Goal: Complete application form

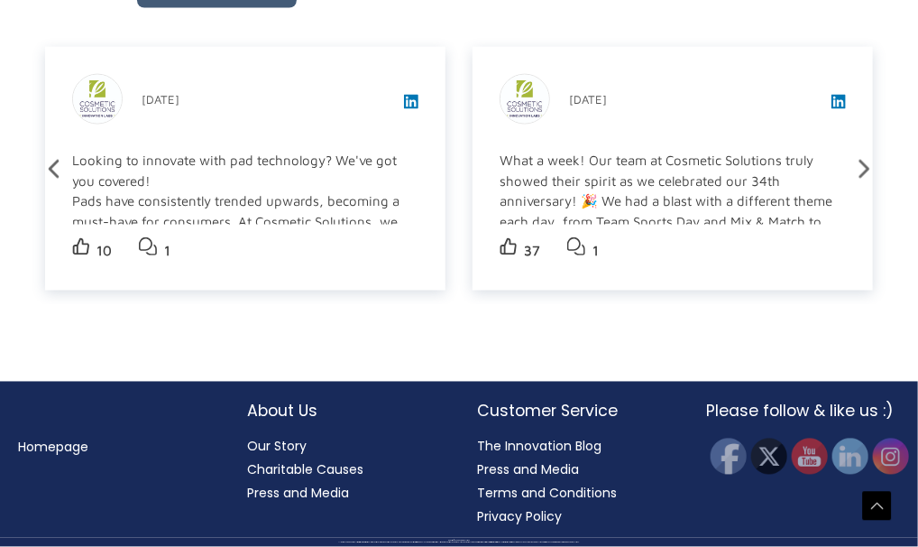
scroll to position [3193, 0]
drag, startPoint x: 876, startPoint y: 305, endPoint x: 931, endPoint y: 511, distance: 212.9
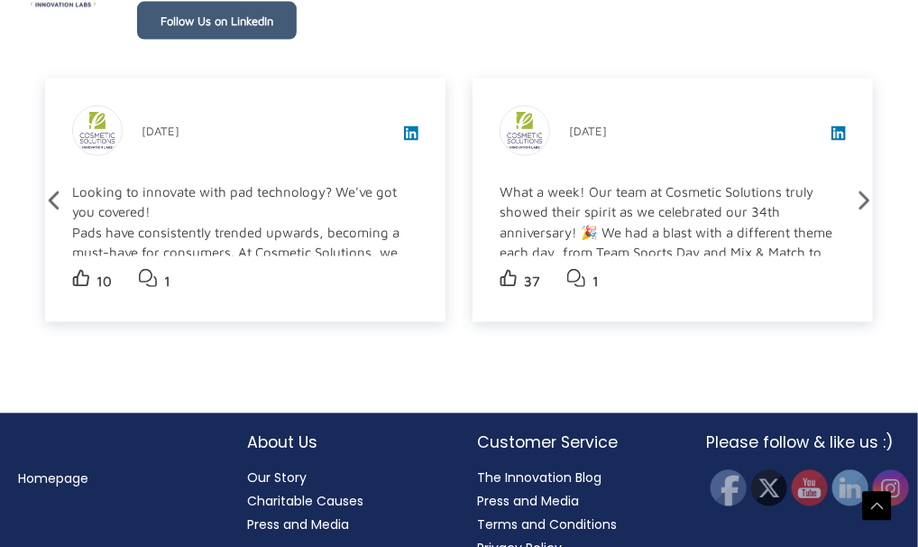
scroll to position [3158, 0]
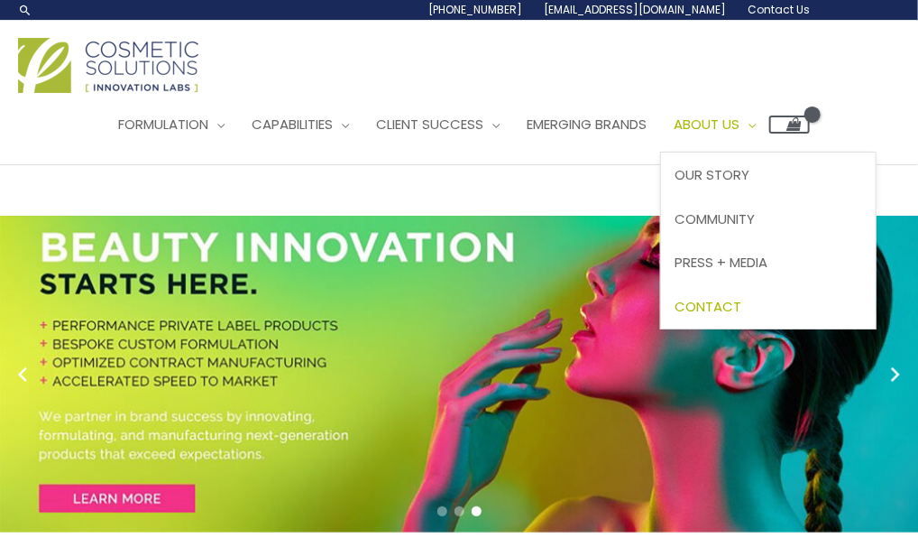
click at [741, 300] on span "Contact" at bounding box center [708, 306] width 67 height 19
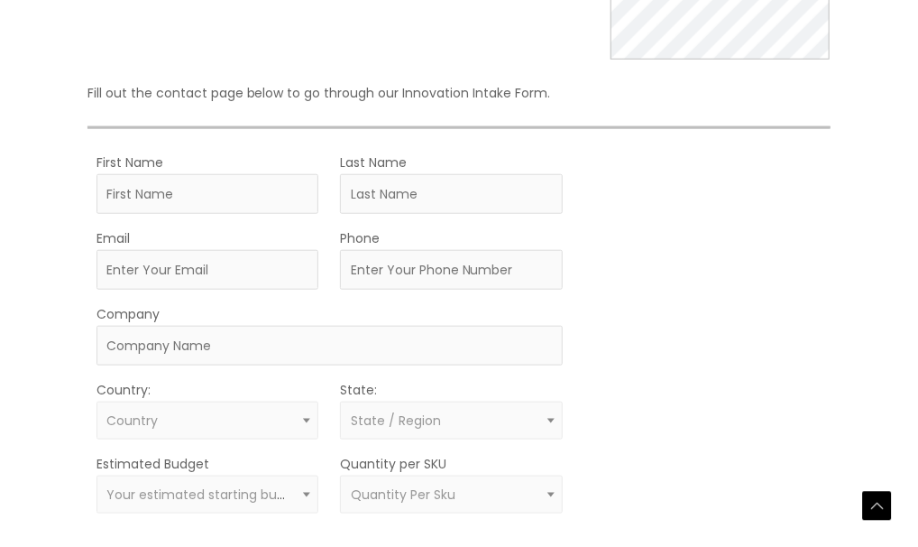
scroll to position [473, 0]
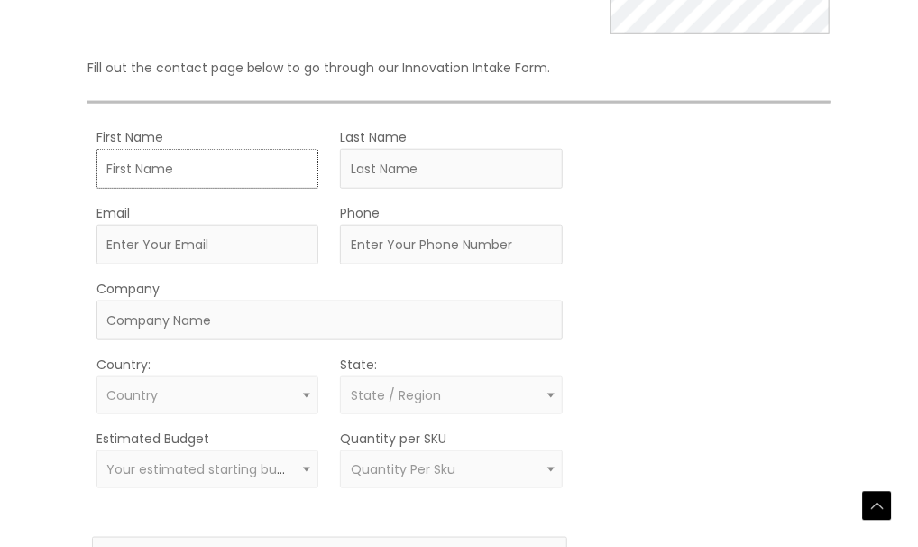
click at [133, 162] on input "First Name" at bounding box center [208, 169] width 223 height 40
type input "[PERSON_NAME]"
type input "[EMAIL_ADDRESS][DOMAIN_NAME]"
type input "4012415648"
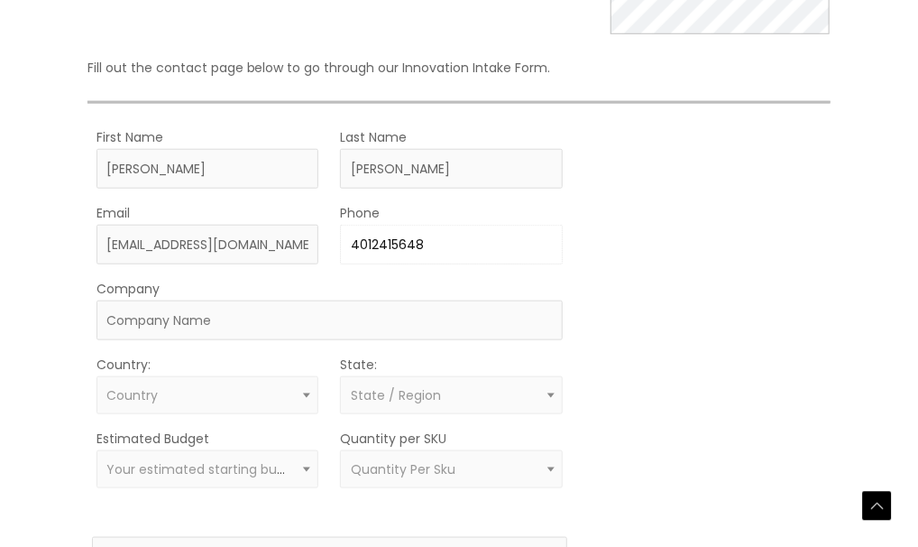
type input "Z Blok LLC"
select select "[GEOGRAPHIC_DATA]"
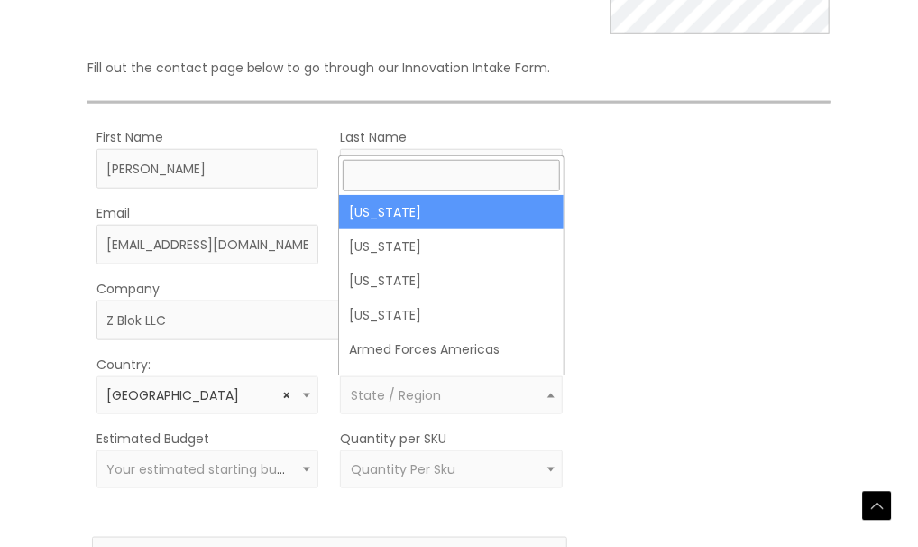
click at [492, 394] on span "State / Region" at bounding box center [452, 395] width 202 height 17
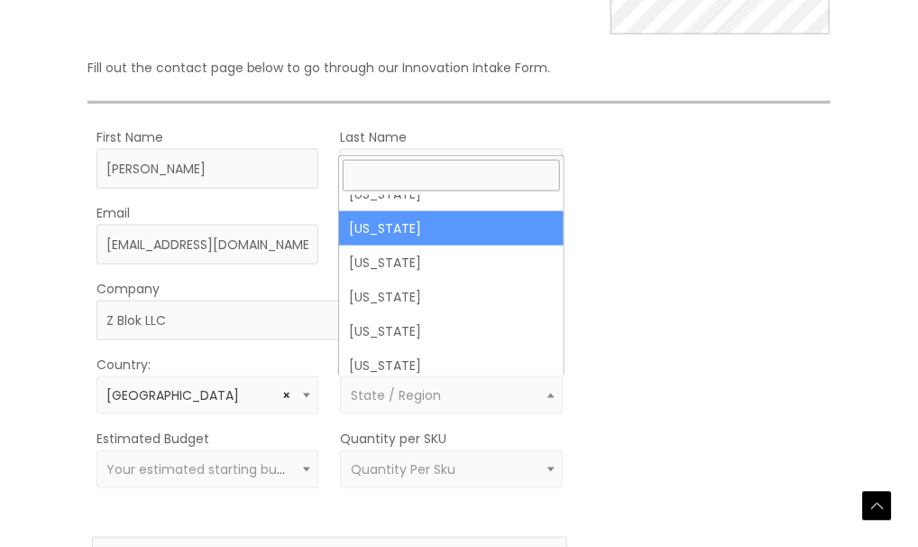
scroll to position [1513, 0]
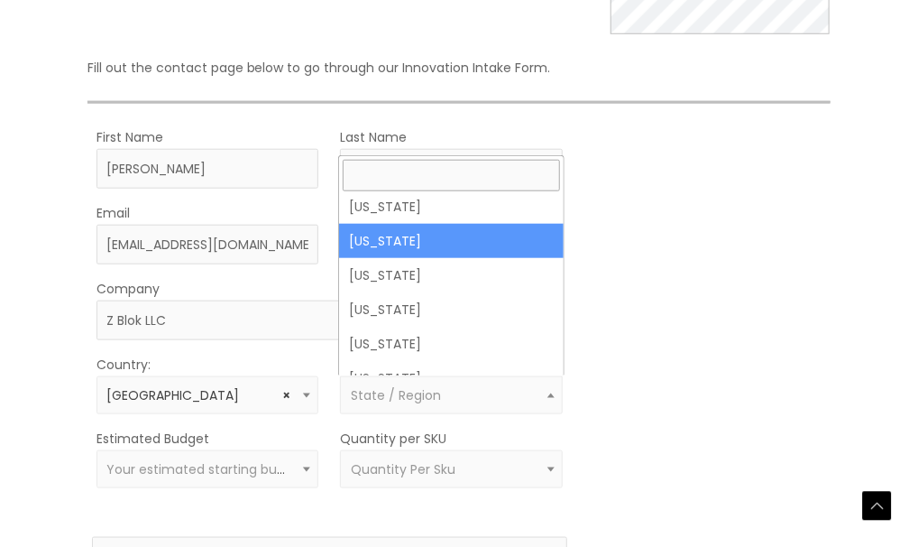
select select "[US_STATE]"
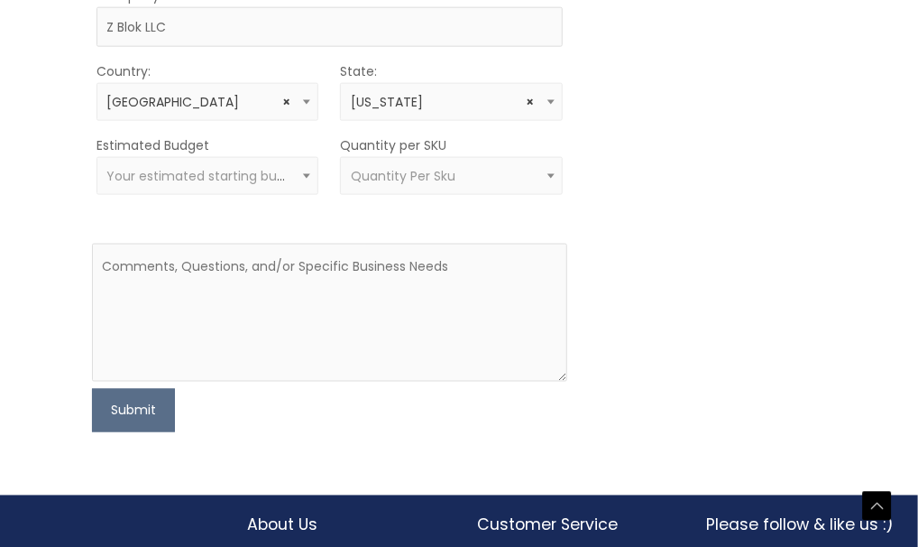
scroll to position [750, 0]
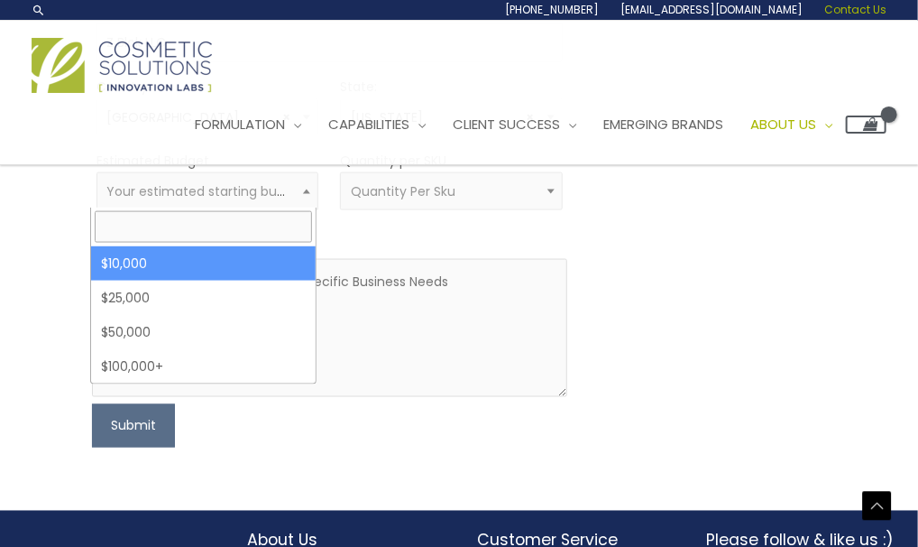
click at [211, 193] on span "Your estimated starting budget" at bounding box center [206, 191] width 200 height 18
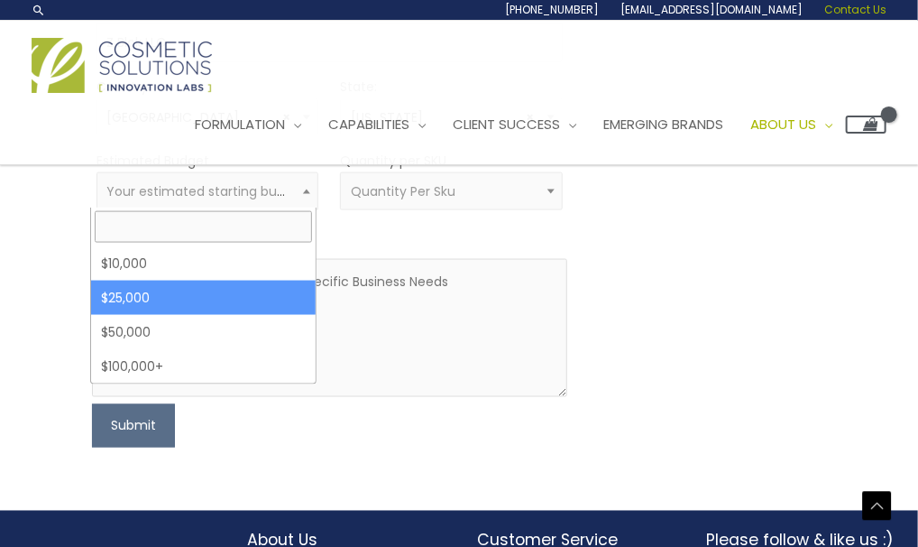
select select "25000"
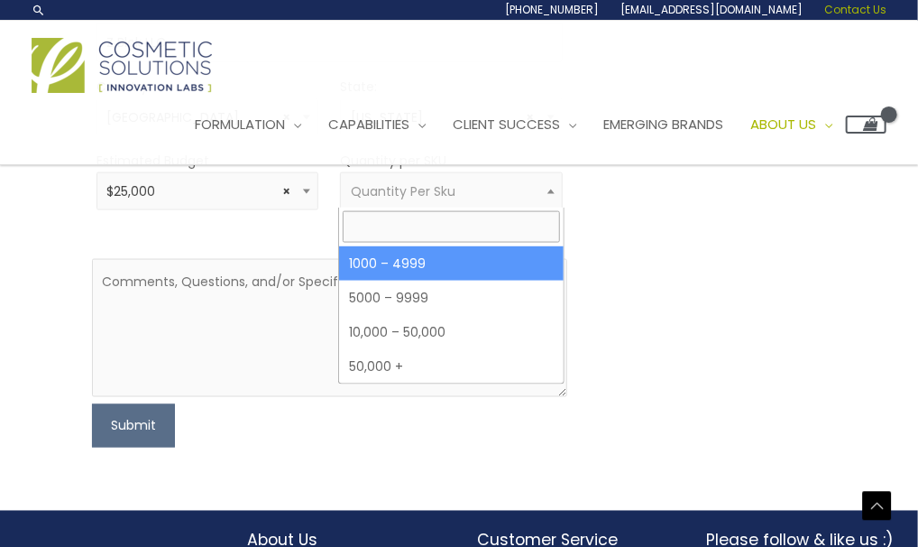
click at [476, 189] on span "Quantity Per Sku" at bounding box center [452, 191] width 202 height 17
select select "10"
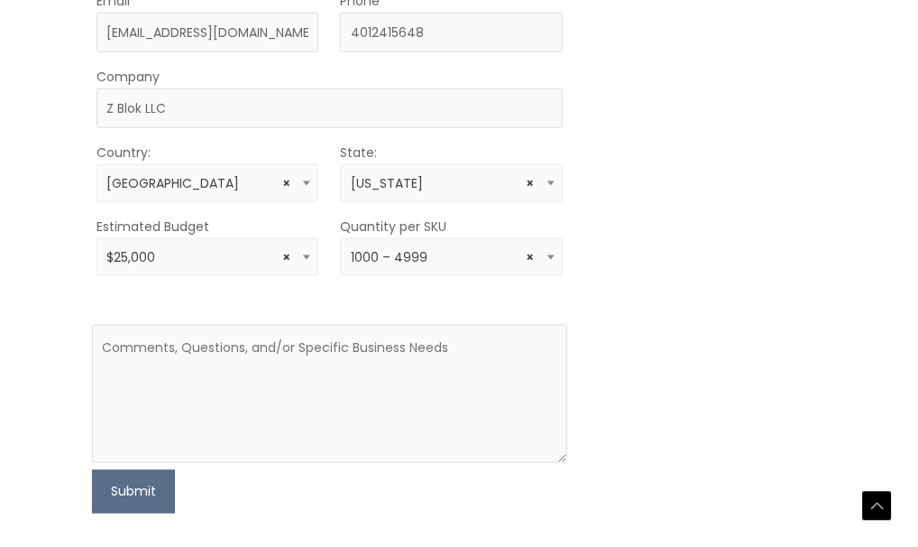
scroll to position [704, 0]
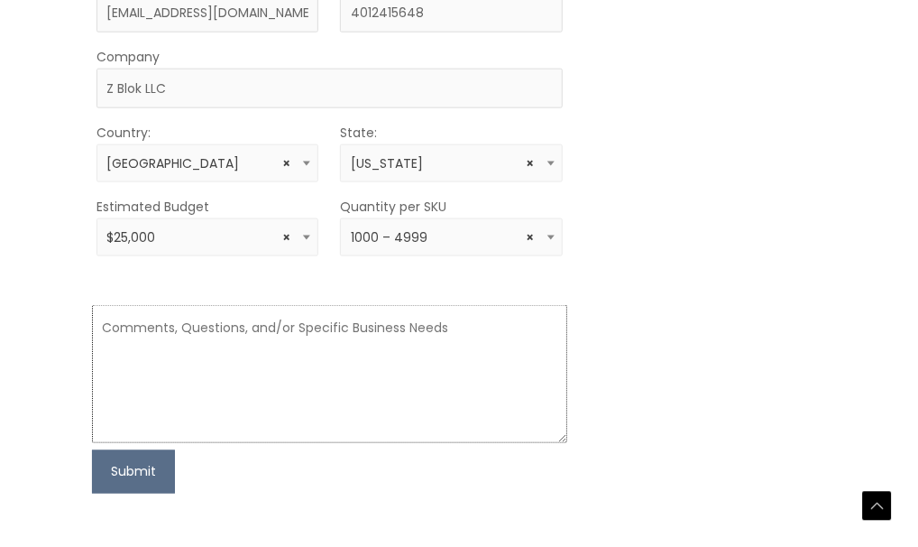
click at [151, 347] on textarea at bounding box center [329, 374] width 475 height 138
drag, startPoint x: 195, startPoint y: 228, endPoint x: 140, endPoint y: 322, distance: 108.7
click at [140, 322] on textarea "I am" at bounding box center [329, 374] width 475 height 138
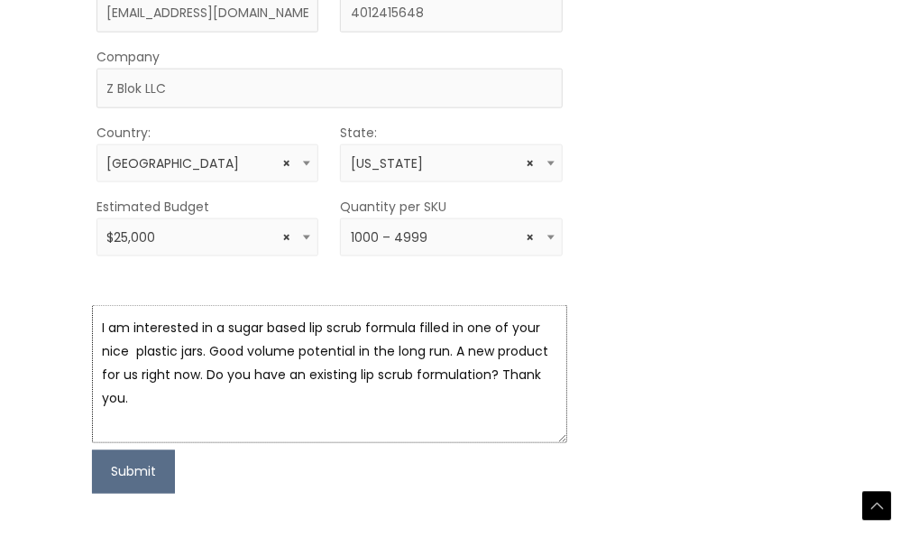
scroll to position [708, 0]
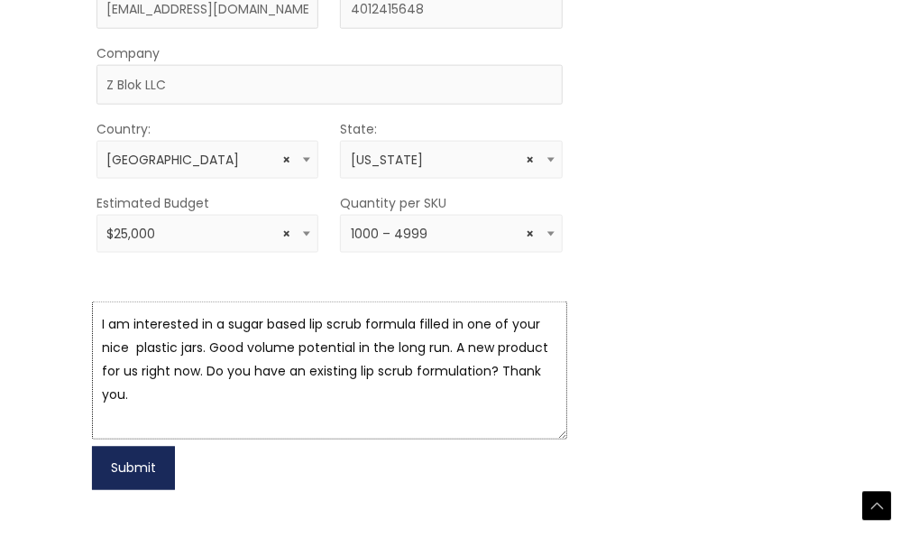
type textarea "I am interested in a sugar based lip scrub formula filled in one of your nice p…"
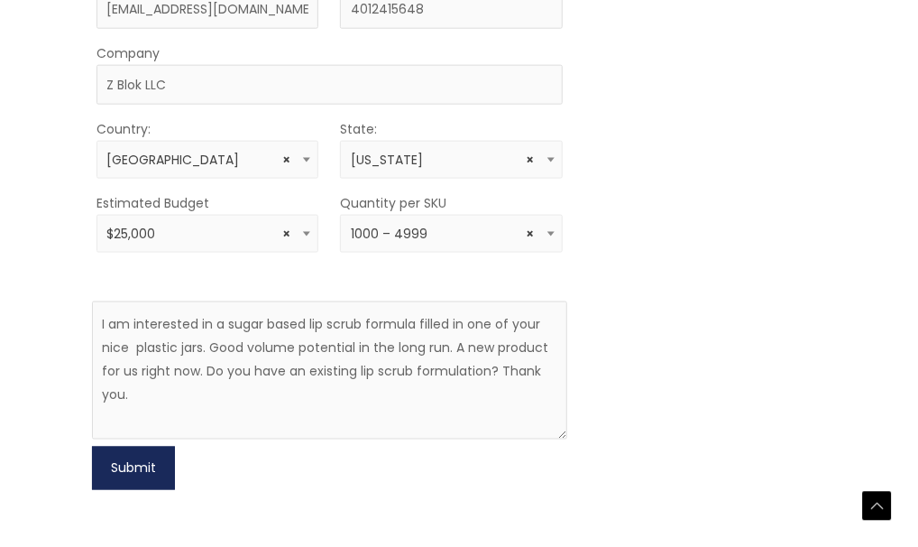
click at [126, 465] on button "Submit" at bounding box center [133, 467] width 83 height 43
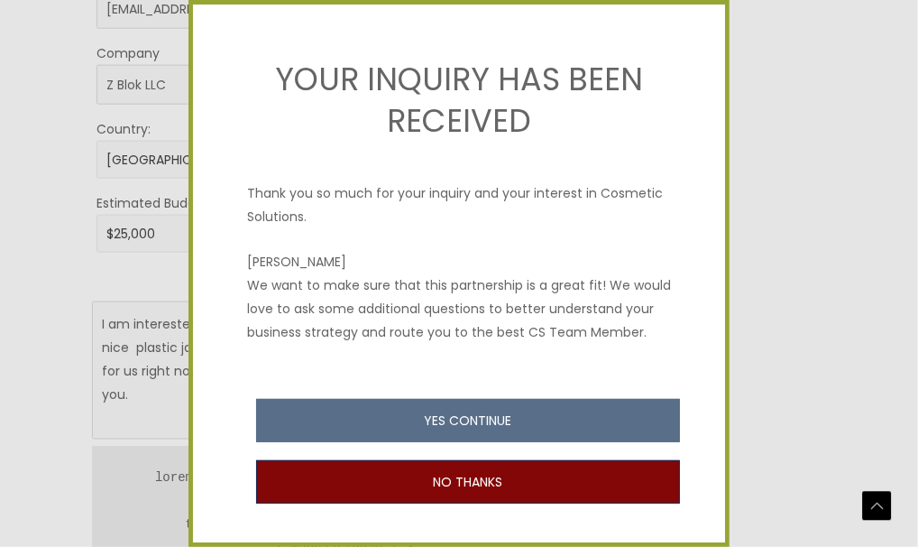
click at [554, 502] on button "NO THANKS" at bounding box center [468, 481] width 424 height 43
